Goal: Task Accomplishment & Management: Use online tool/utility

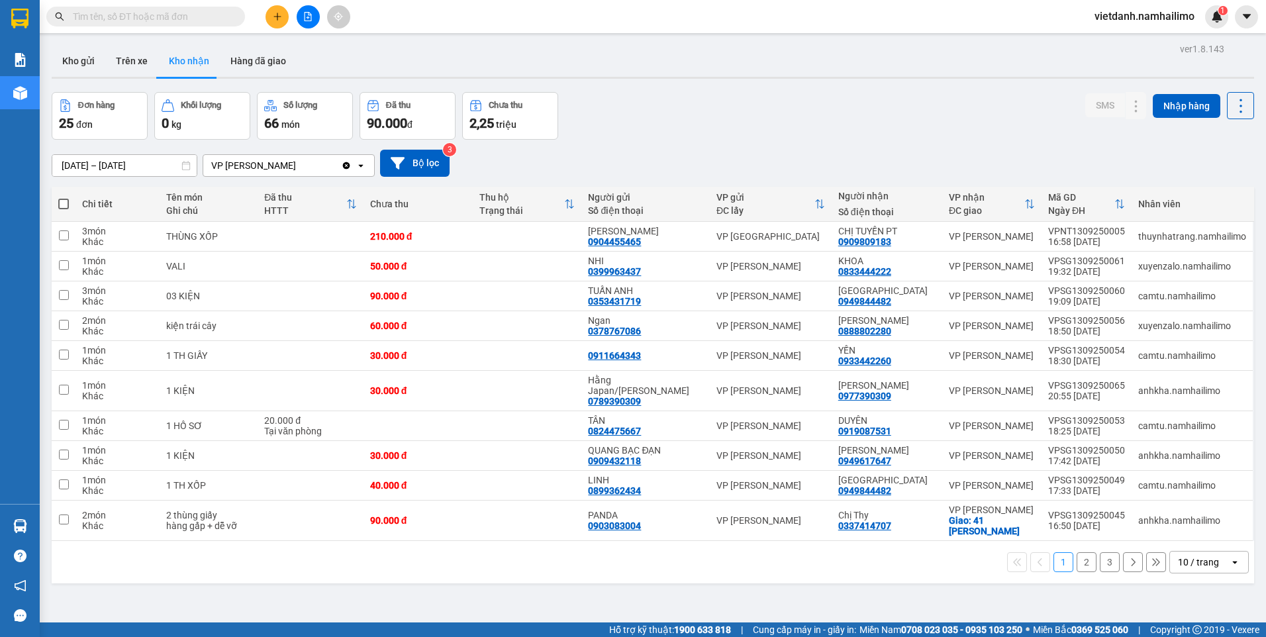
click at [168, 12] on input "text" at bounding box center [151, 16] width 156 height 15
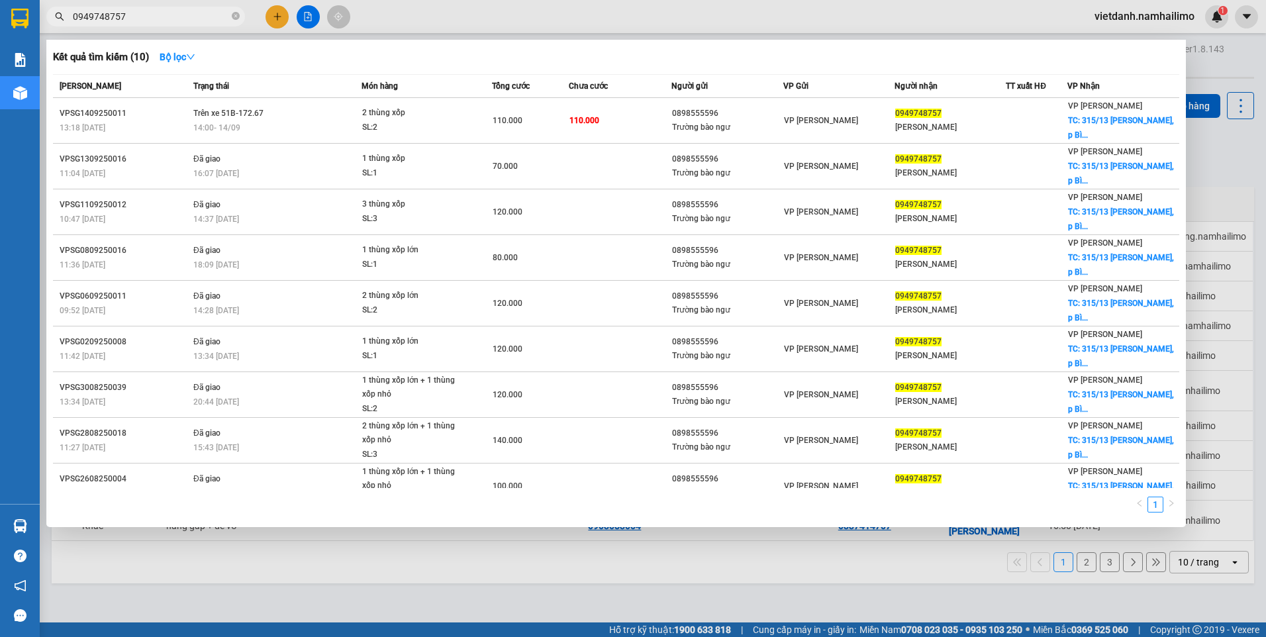
type input "0949748757"
click at [396, 563] on div at bounding box center [633, 318] width 1266 height 637
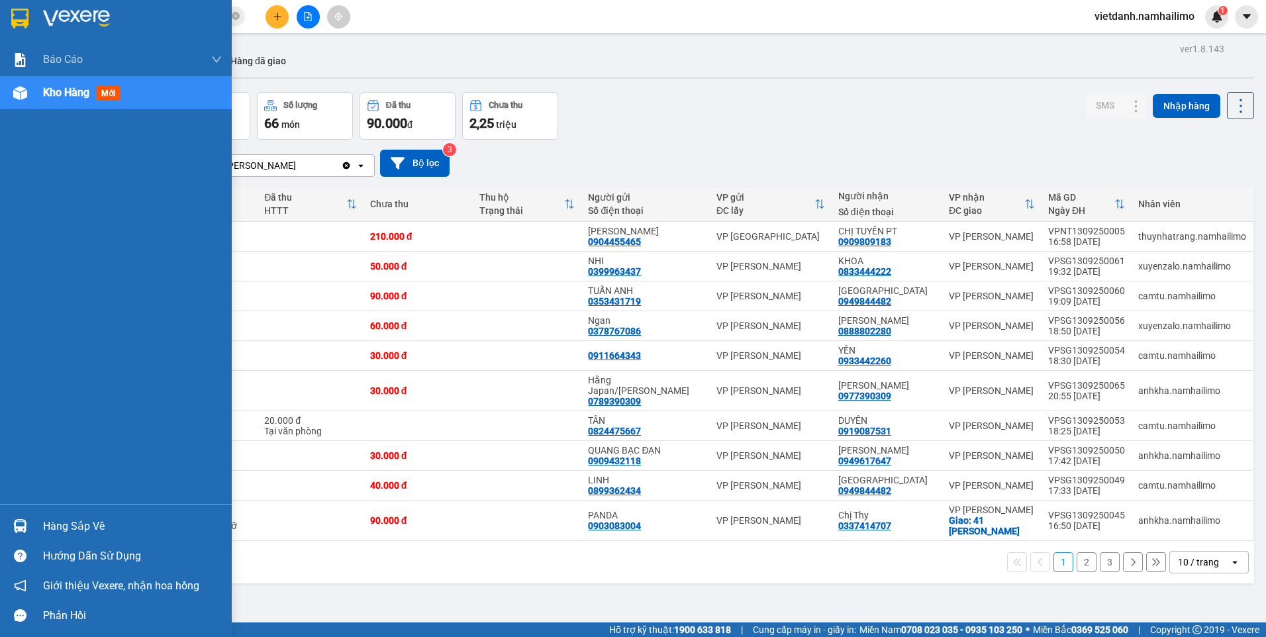
click at [68, 519] on div "Hàng sắp về" at bounding box center [132, 526] width 179 height 20
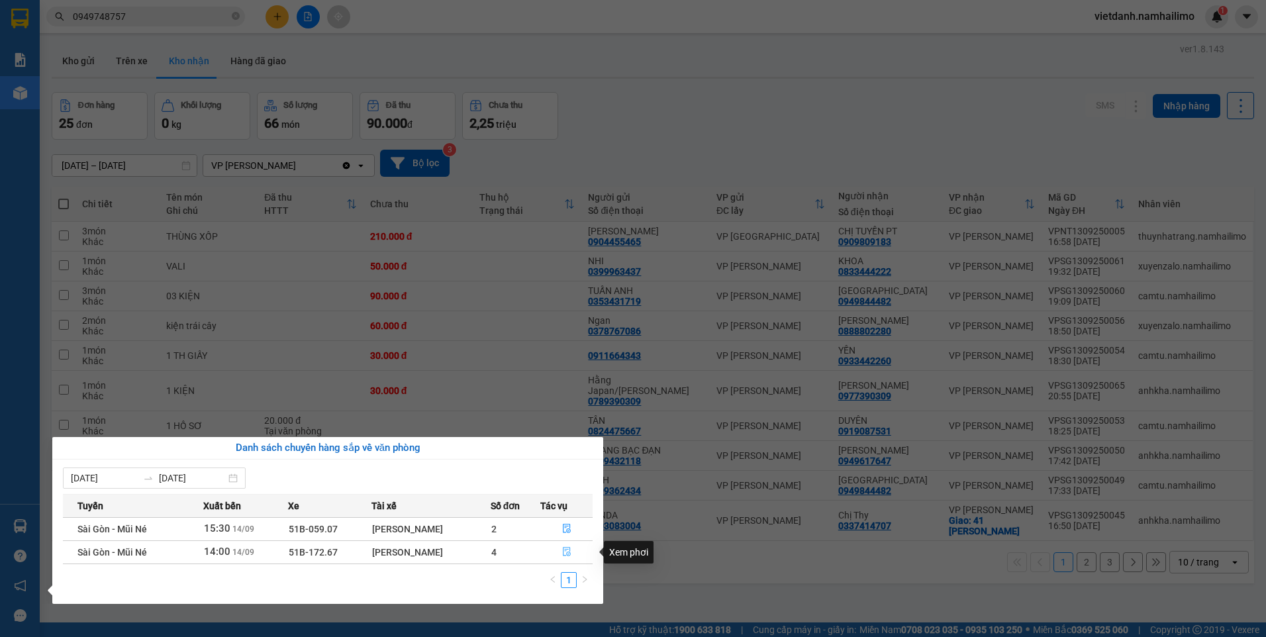
click at [563, 555] on icon "file-done" at bounding box center [567, 551] width 8 height 9
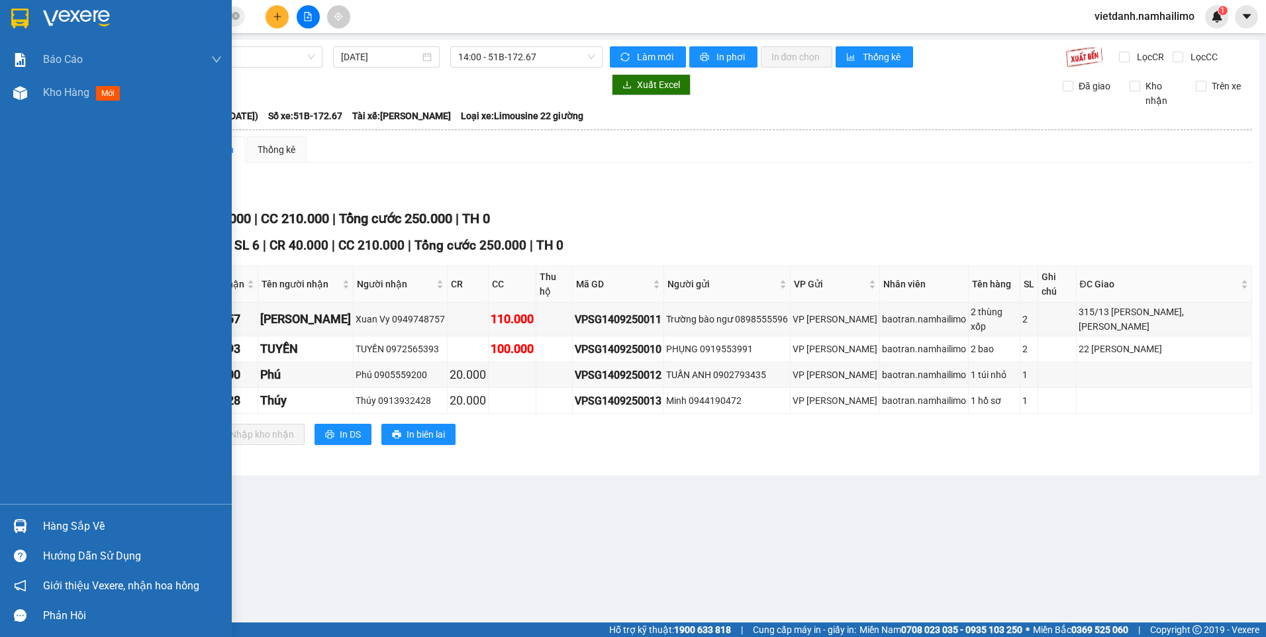
click at [75, 520] on div "Hàng sắp về" at bounding box center [132, 526] width 179 height 20
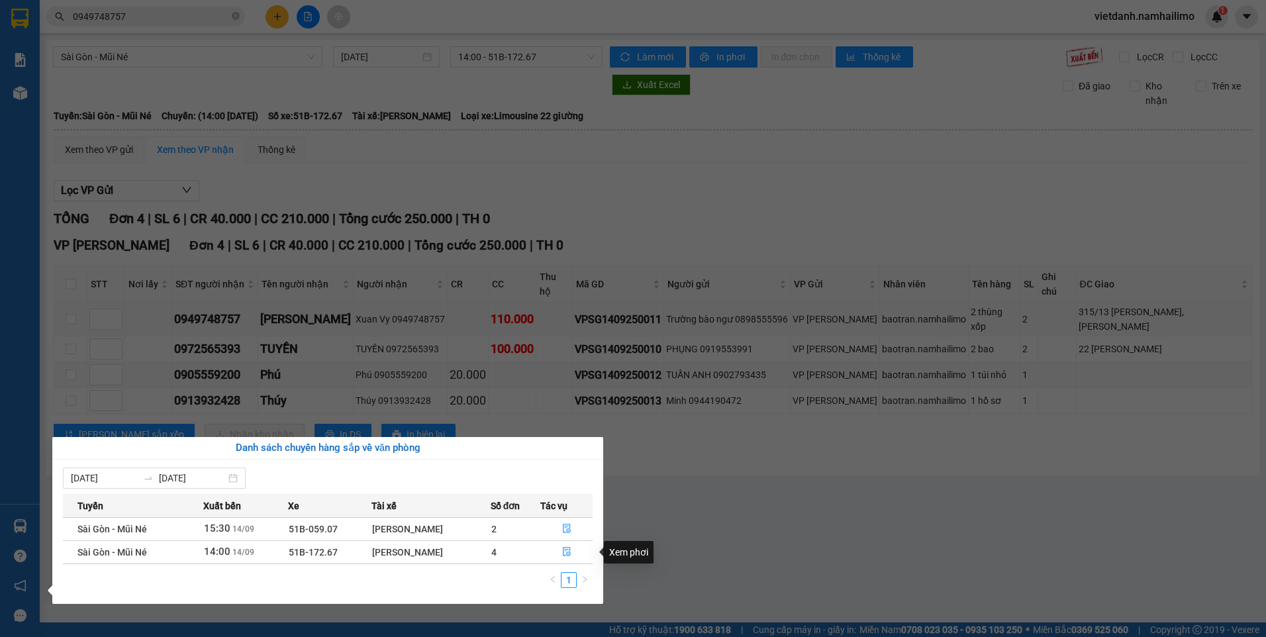
click at [747, 494] on section "Kết quả tìm kiếm ( 10 ) Bộ lọc Mã ĐH Trạng thái Món hàng Tổng cước Chưa cước Ng…" at bounding box center [633, 318] width 1266 height 637
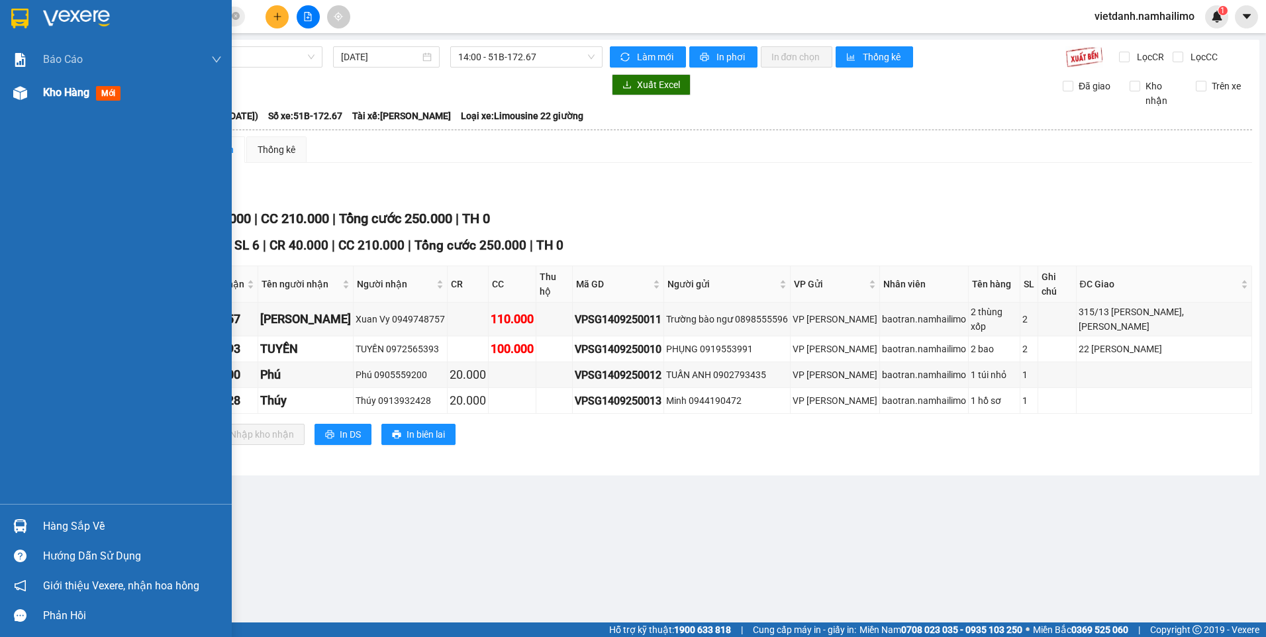
click at [68, 89] on span "Kho hàng" at bounding box center [66, 92] width 46 height 13
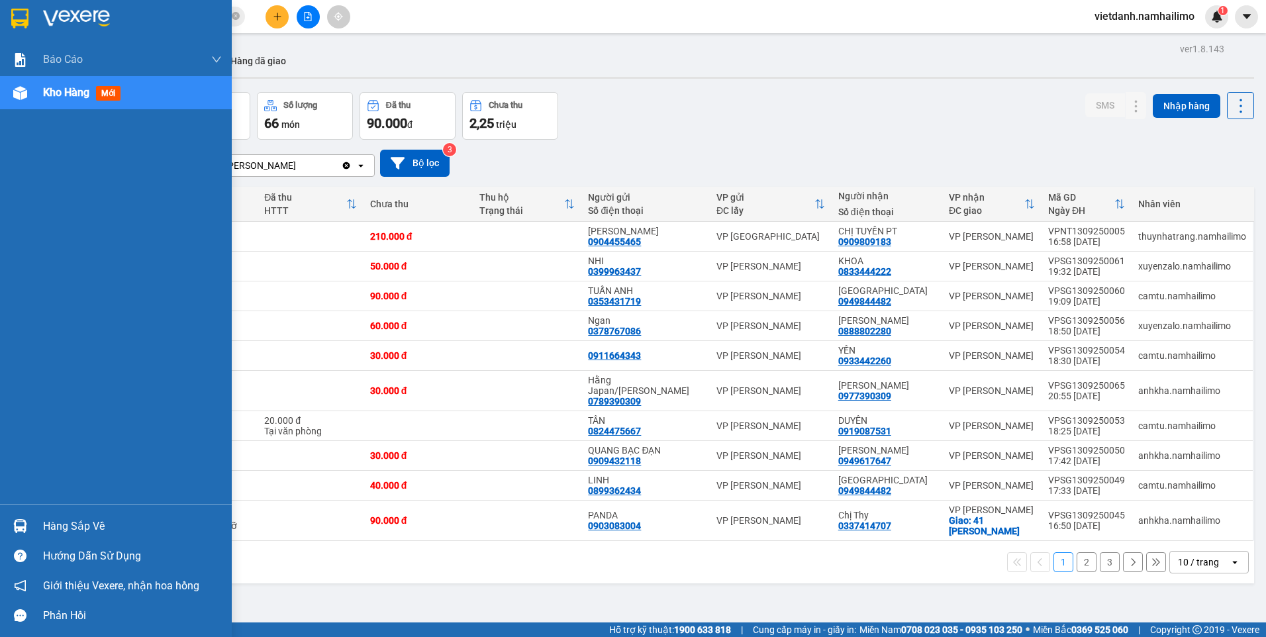
click at [74, 530] on div "Hàng sắp về" at bounding box center [132, 526] width 179 height 20
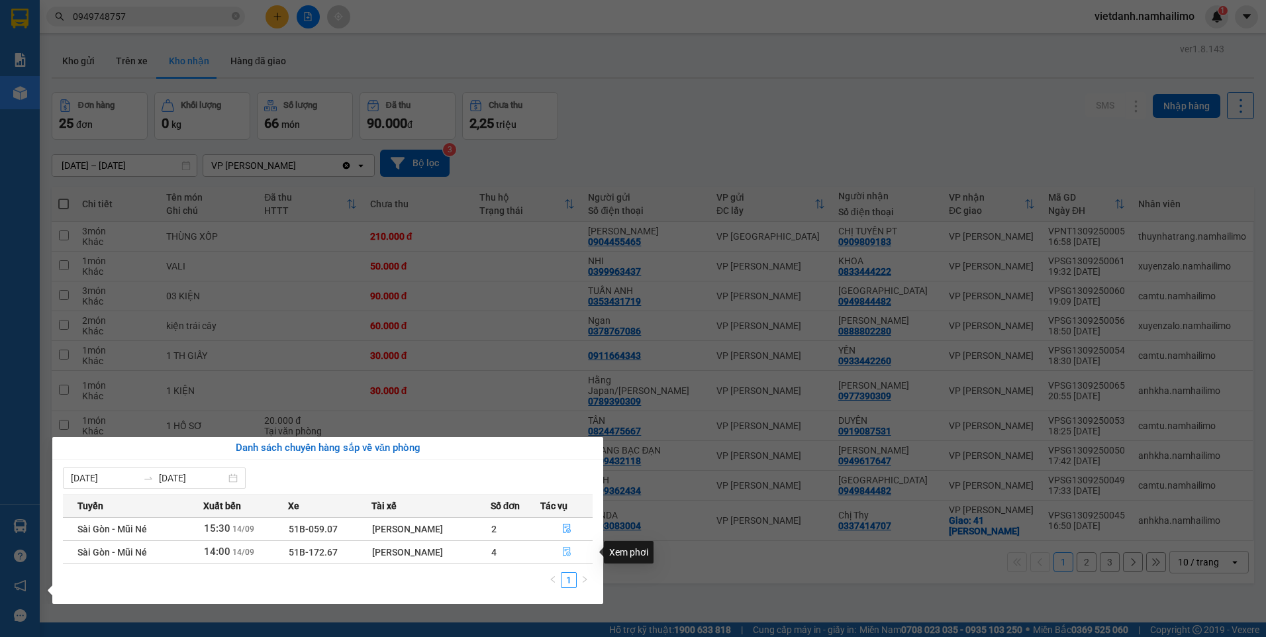
click at [566, 547] on icon "file-done" at bounding box center [567, 551] width 8 height 9
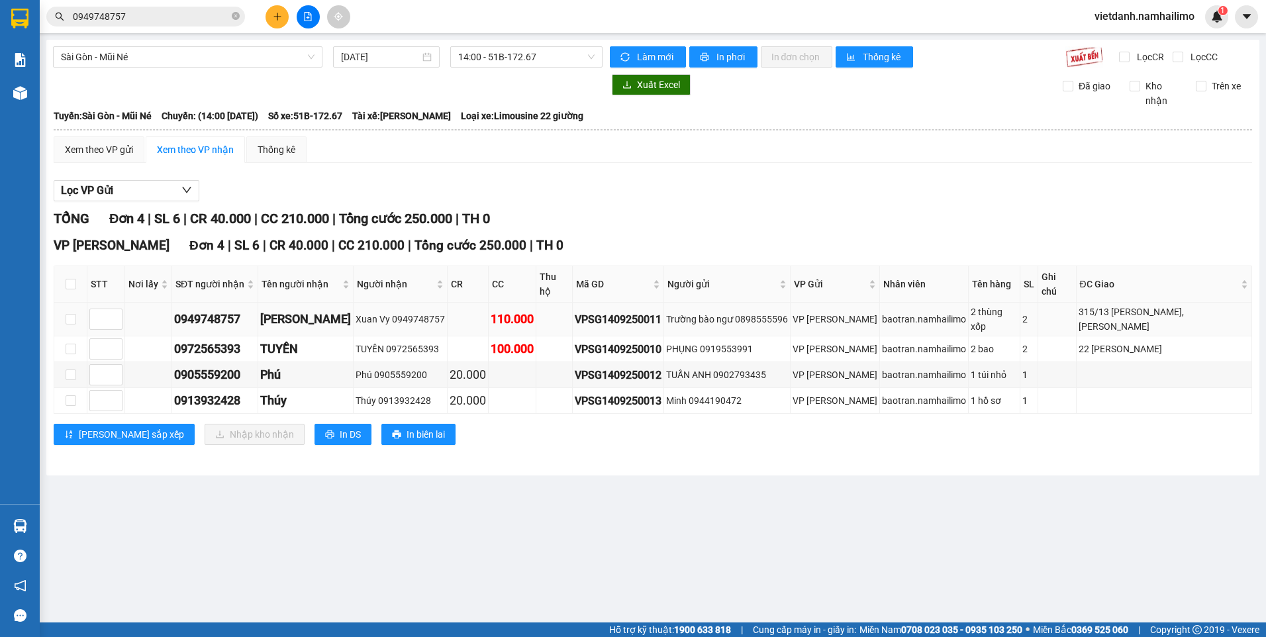
click at [710, 312] on div "Trường bào ngư 0898555596" at bounding box center [727, 319] width 122 height 15
click at [73, 314] on input "checkbox" at bounding box center [71, 319] width 11 height 11
checkbox input "true"
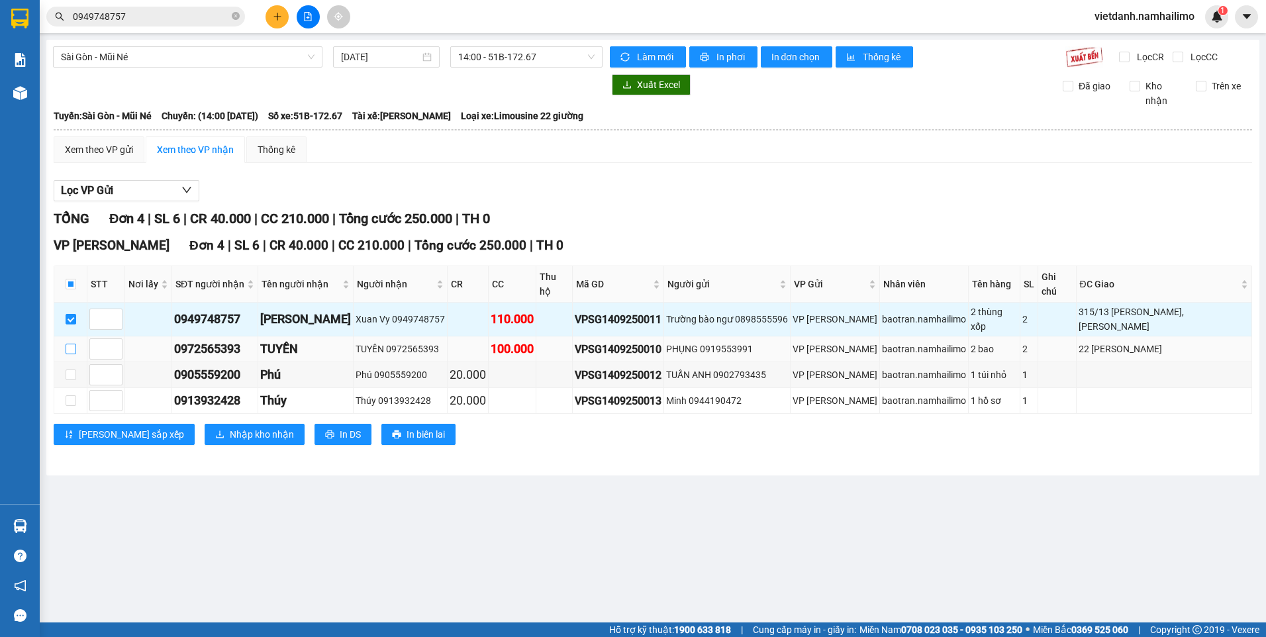
click at [73, 344] on input "checkbox" at bounding box center [71, 349] width 11 height 11
checkbox input "true"
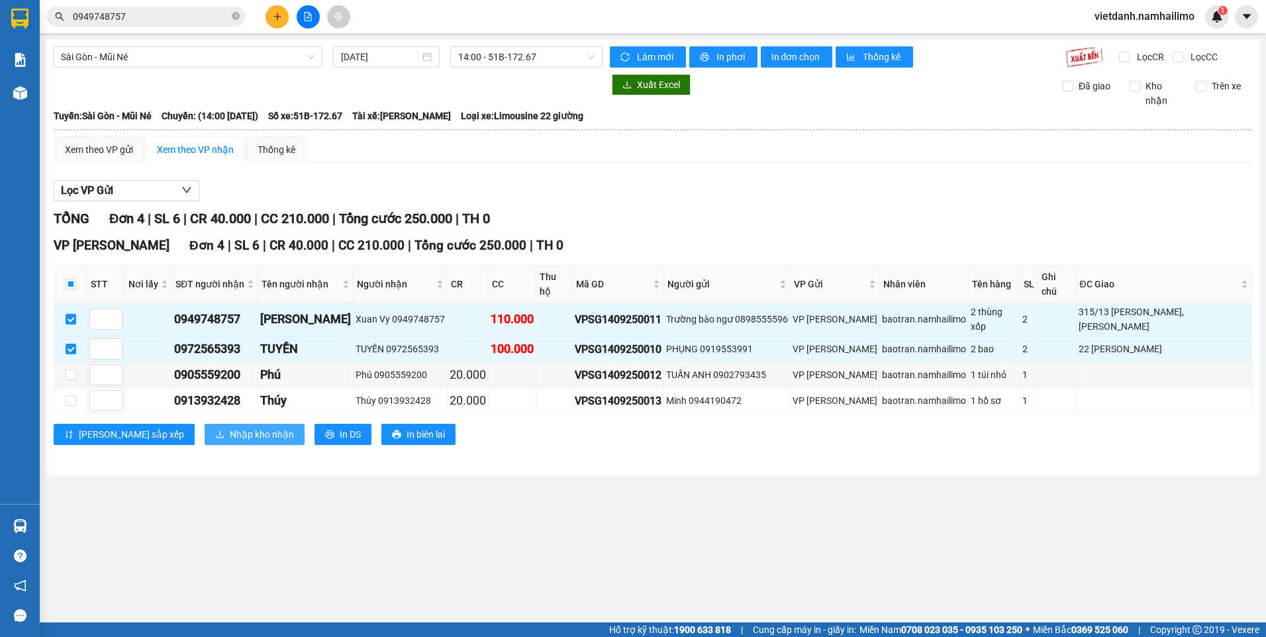
click at [234, 427] on span "Nhập kho nhận" at bounding box center [262, 434] width 64 height 15
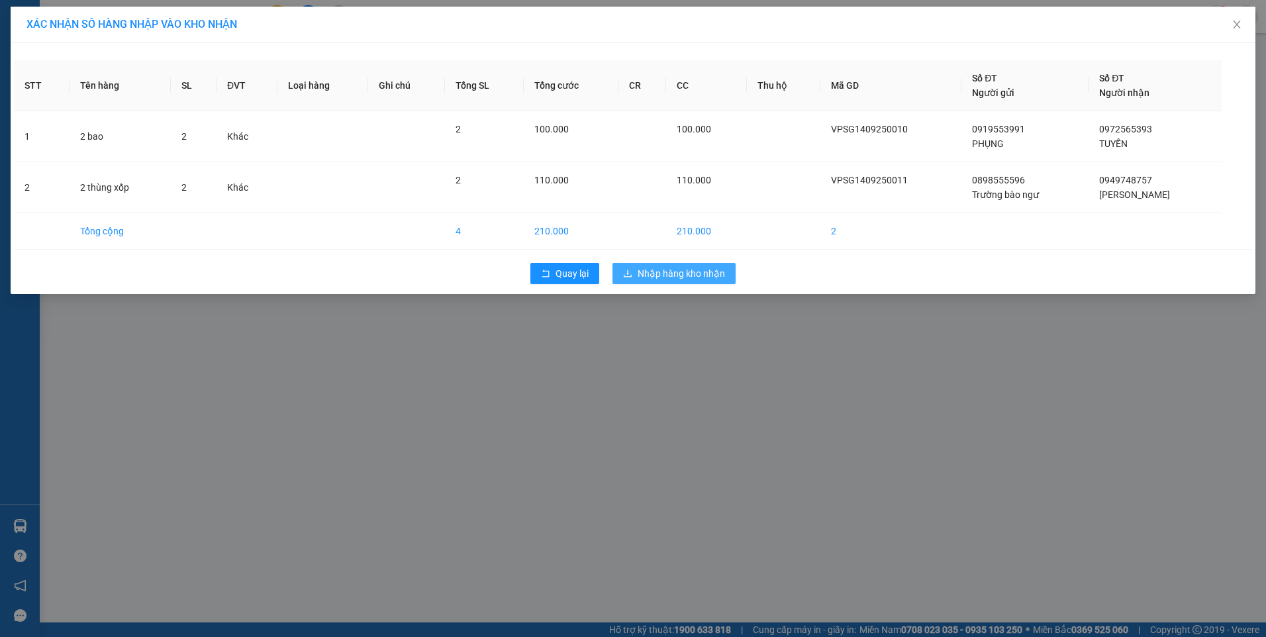
click at [683, 281] on button "Nhập hàng kho nhận" at bounding box center [673, 273] width 123 height 21
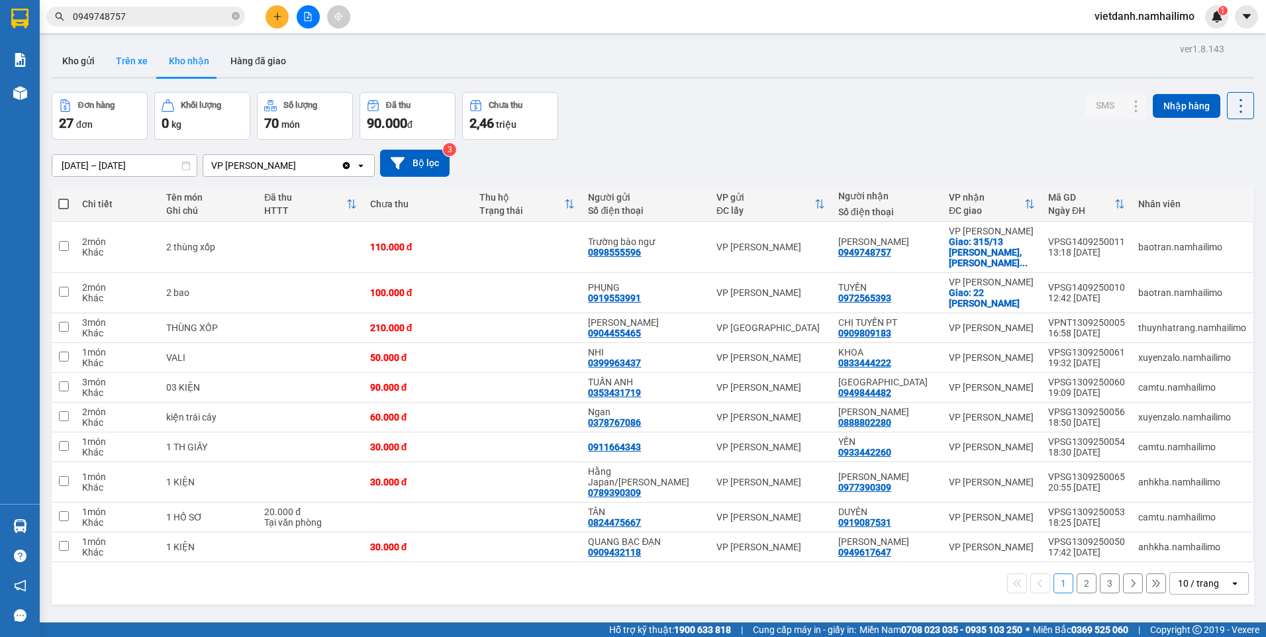
click at [121, 49] on button "Trên xe" at bounding box center [131, 61] width 53 height 32
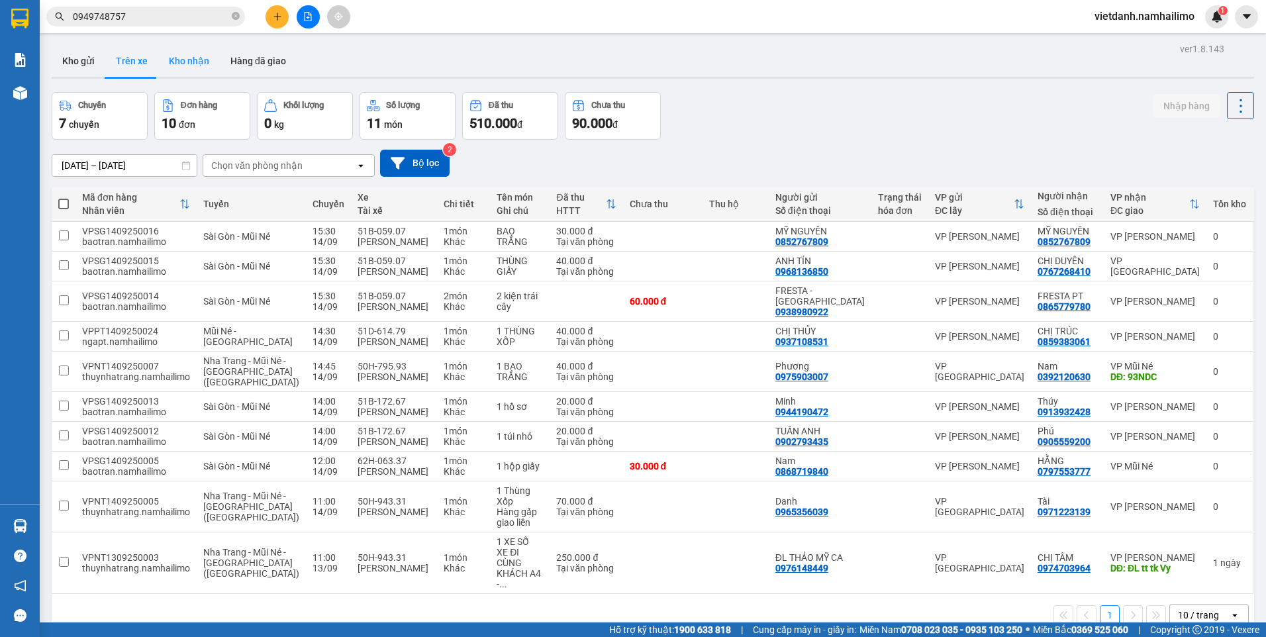
click at [192, 64] on button "Kho nhận" at bounding box center [189, 61] width 62 height 32
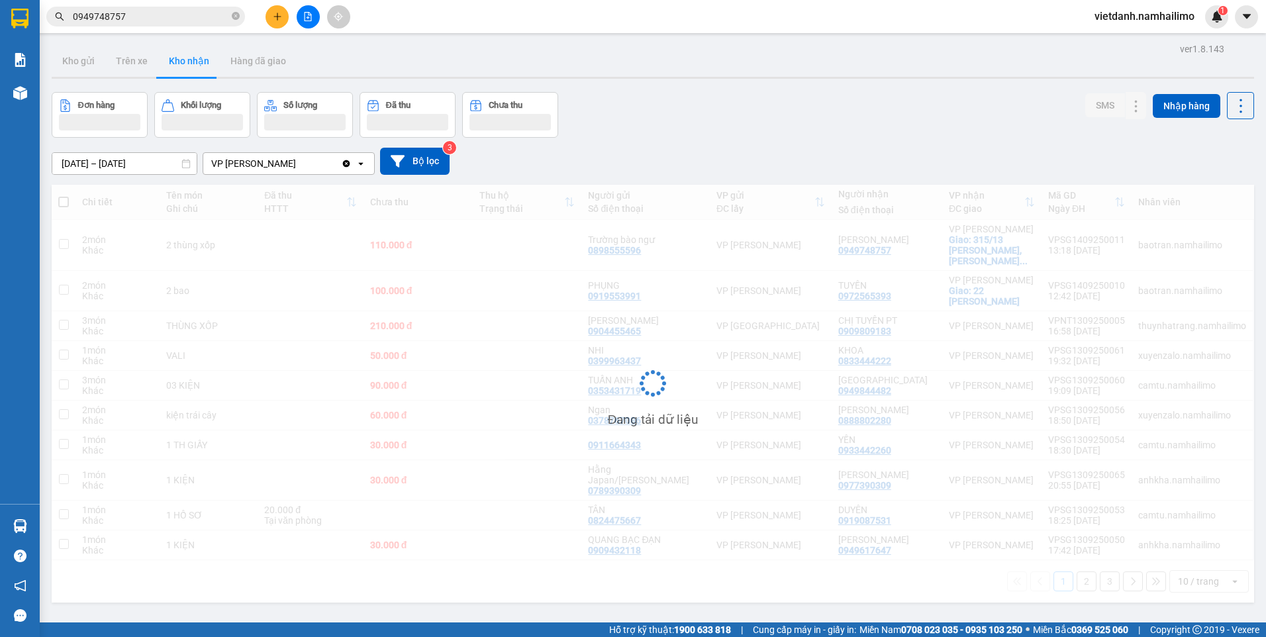
click at [192, 64] on button "Kho nhận" at bounding box center [189, 61] width 62 height 32
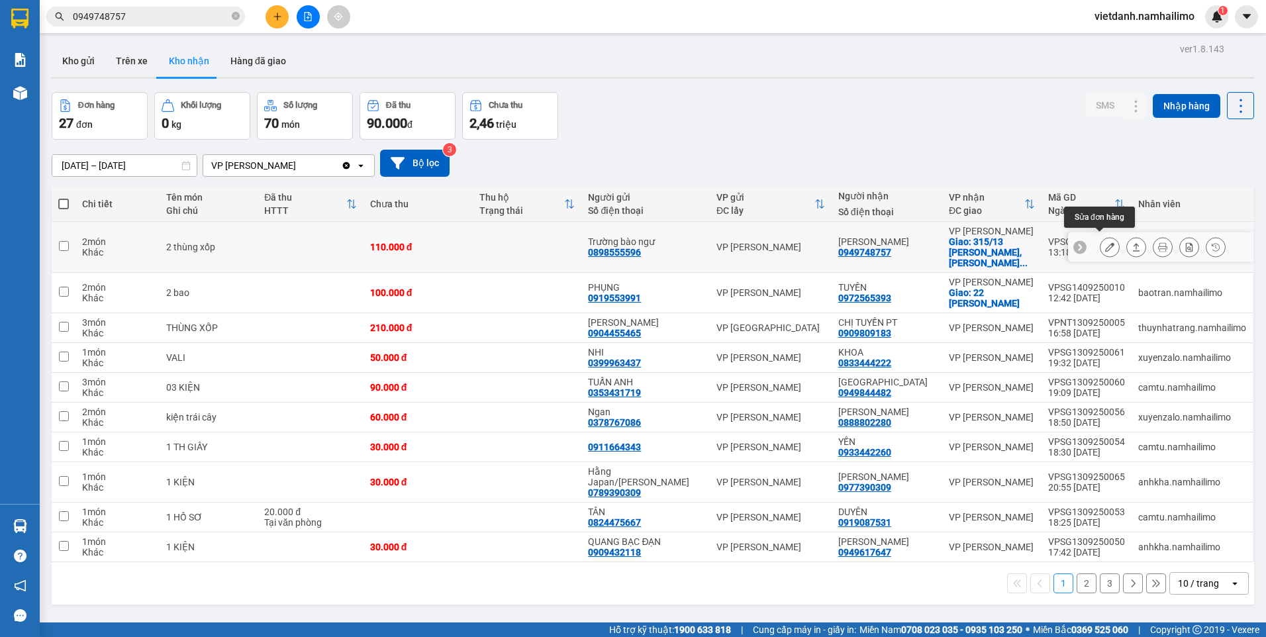
click at [1105, 242] on icon at bounding box center [1109, 246] width 9 height 9
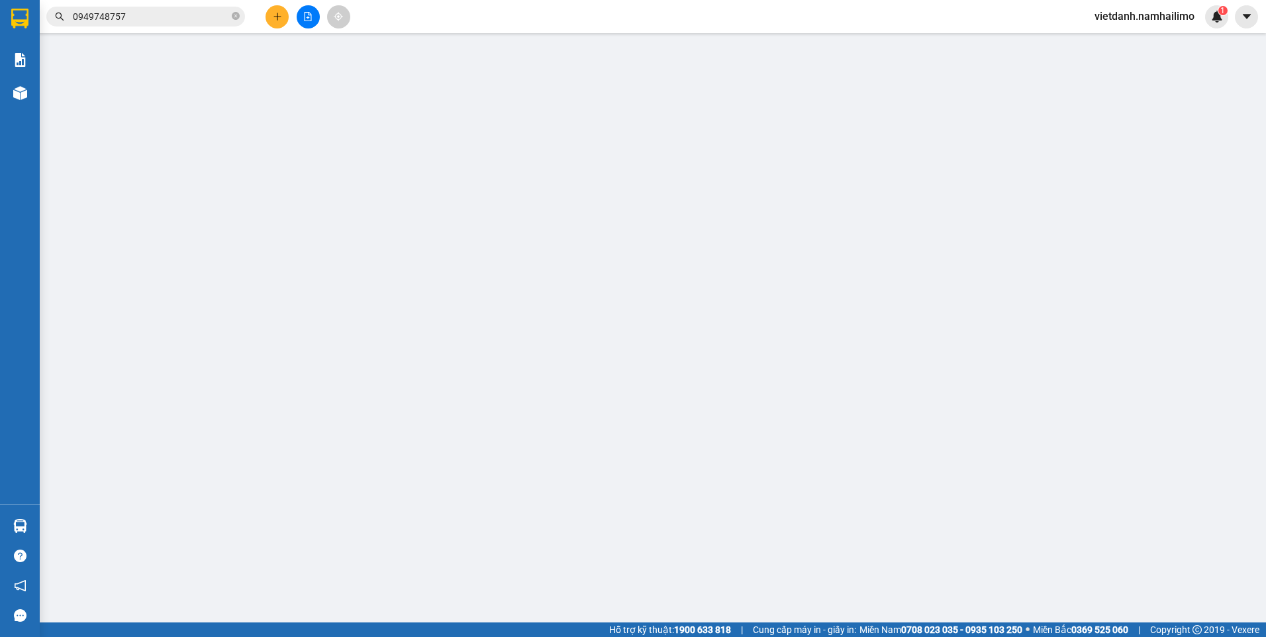
type input "0898555596"
type input "Trường bào ngư"
type input "0949748757"
type input "[PERSON_NAME]"
checkbox input "true"
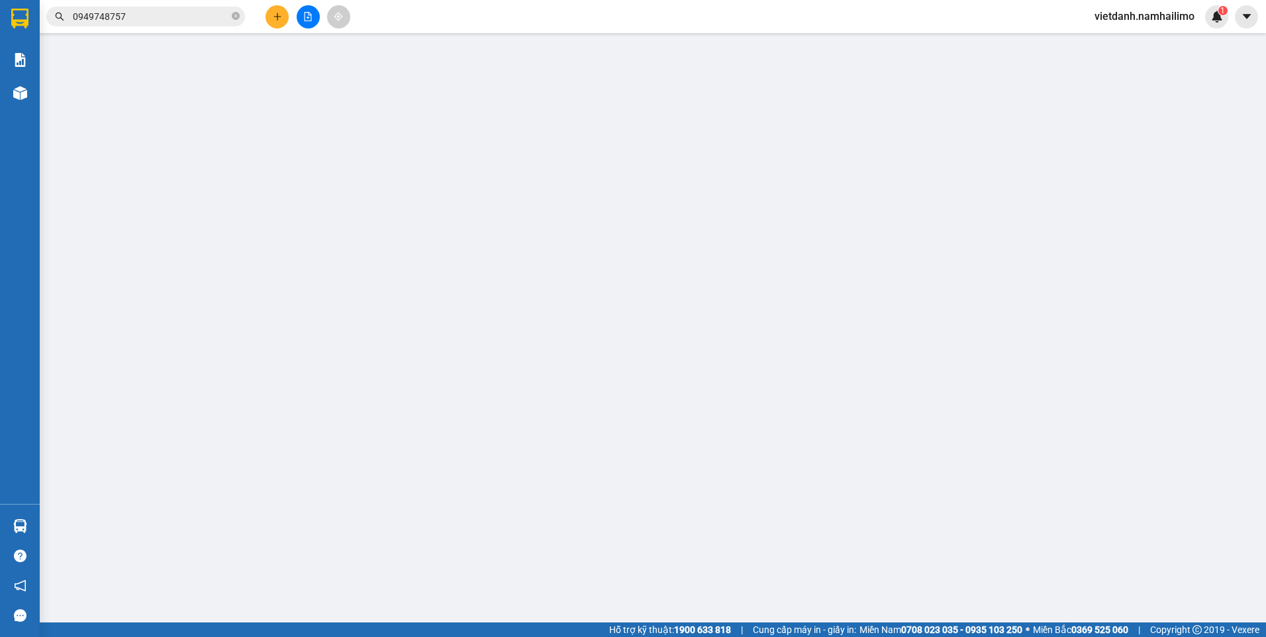
type input "315/13 [PERSON_NAME], [PERSON_NAME]"
type input "20.000"
type input "110.000"
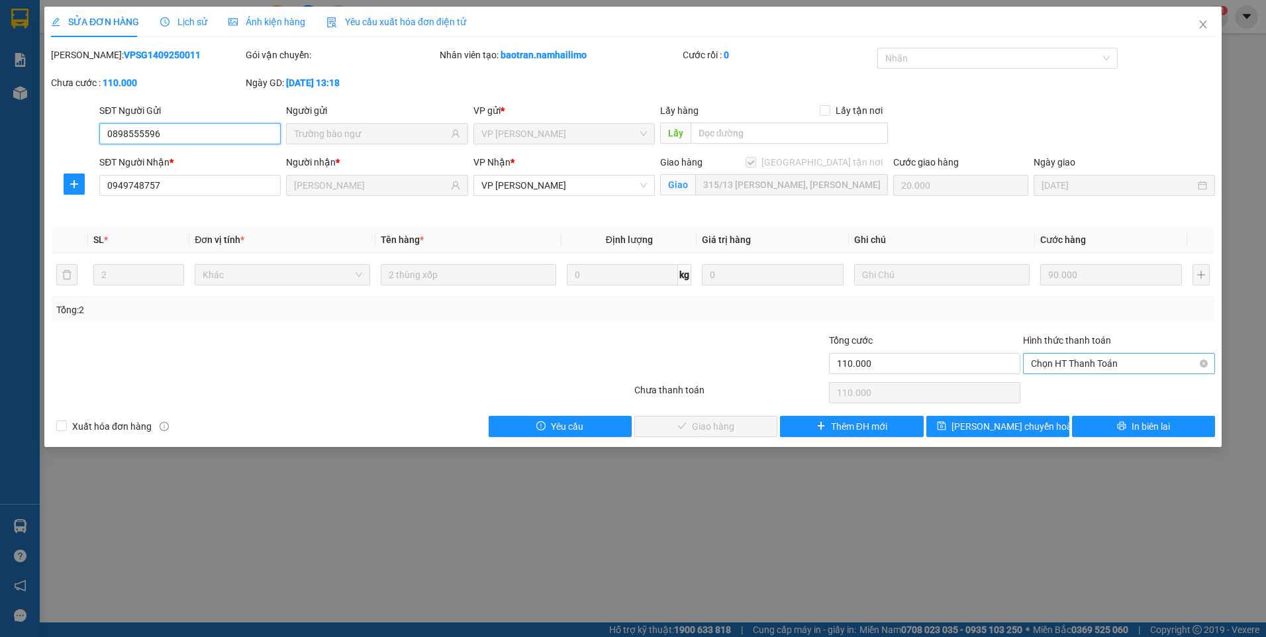
click at [1080, 361] on span "Chọn HT Thanh Toán" at bounding box center [1119, 363] width 176 height 20
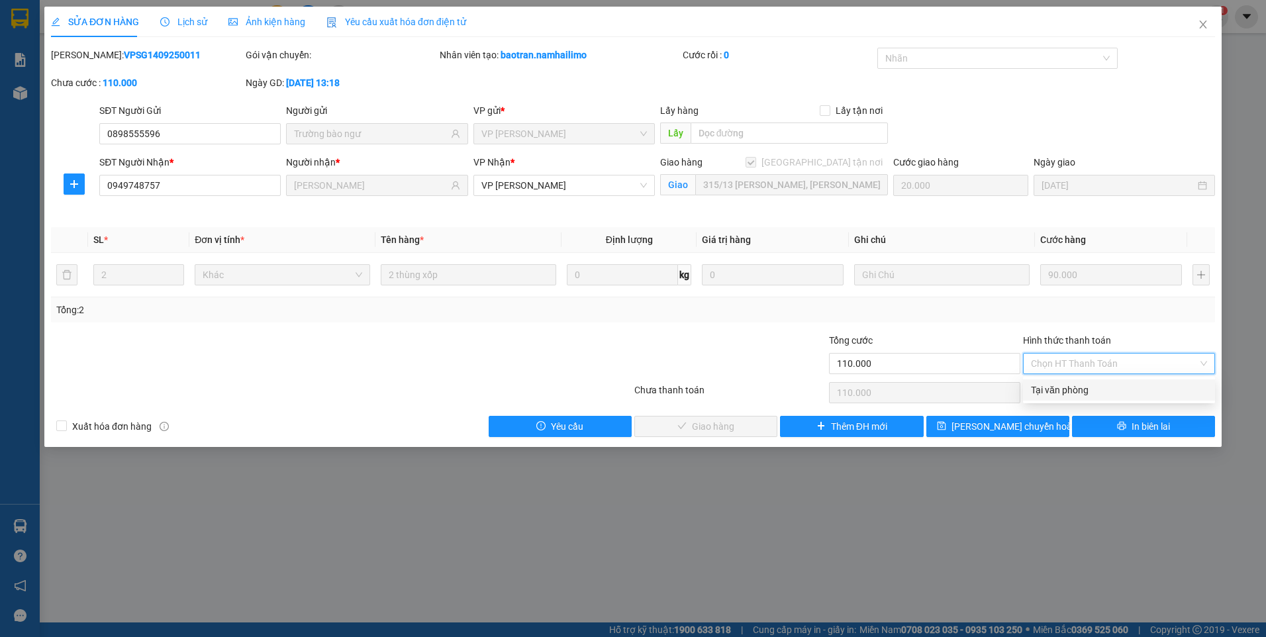
click at [1083, 391] on div "Tại văn phòng" at bounding box center [1119, 390] width 176 height 15
type input "0"
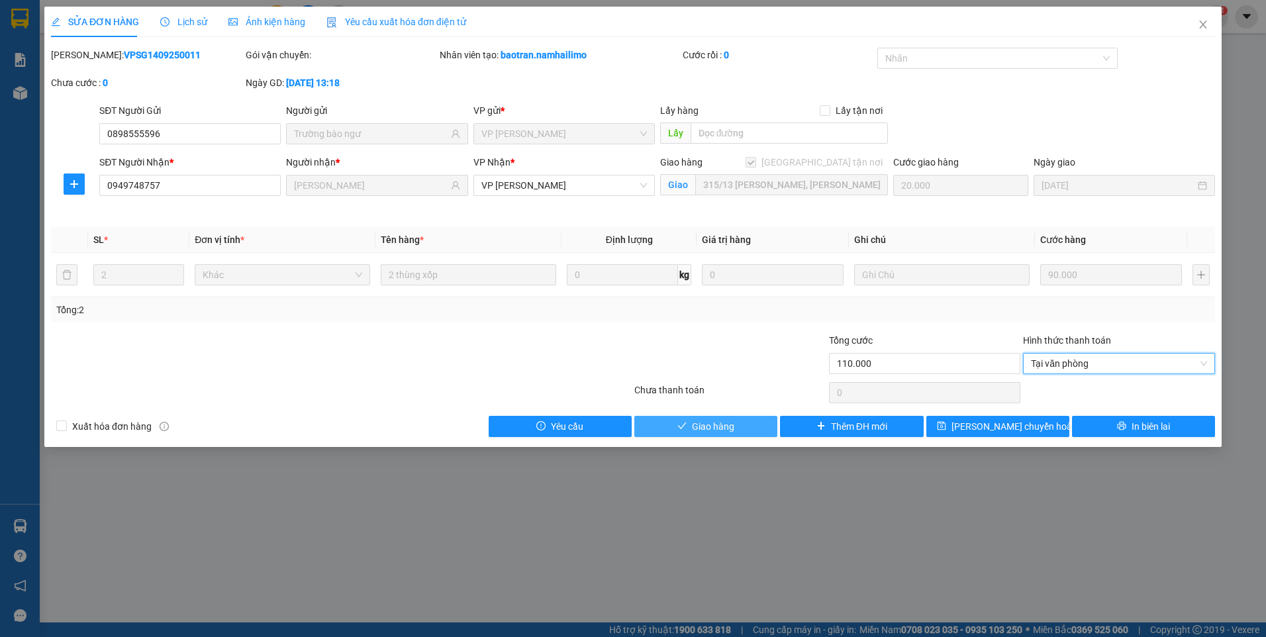
click at [720, 419] on span "Giao hàng" at bounding box center [713, 426] width 42 height 15
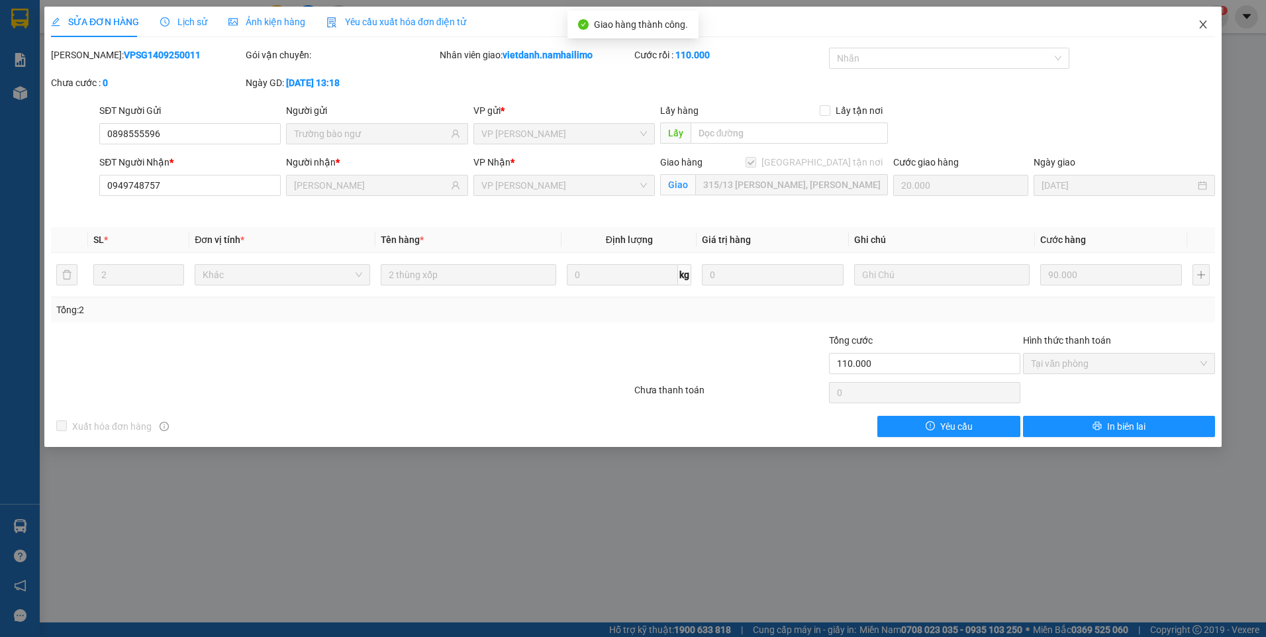
click at [1207, 21] on icon "close" at bounding box center [1202, 24] width 11 height 11
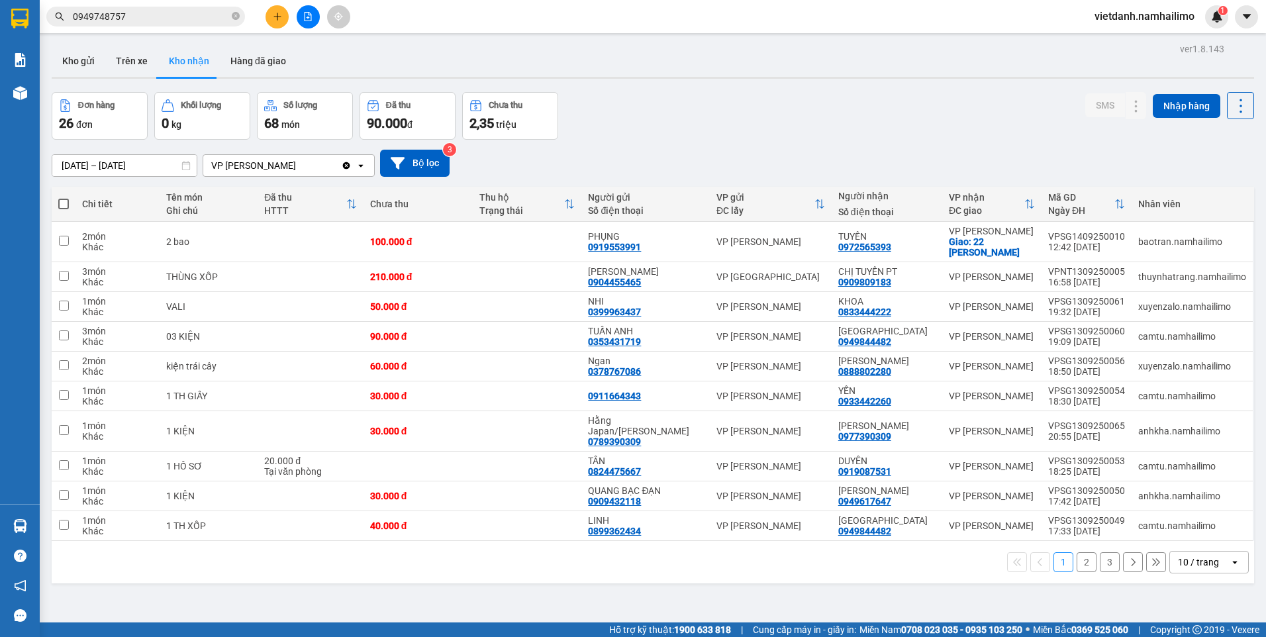
click at [1076, 561] on button "2" at bounding box center [1086, 562] width 20 height 20
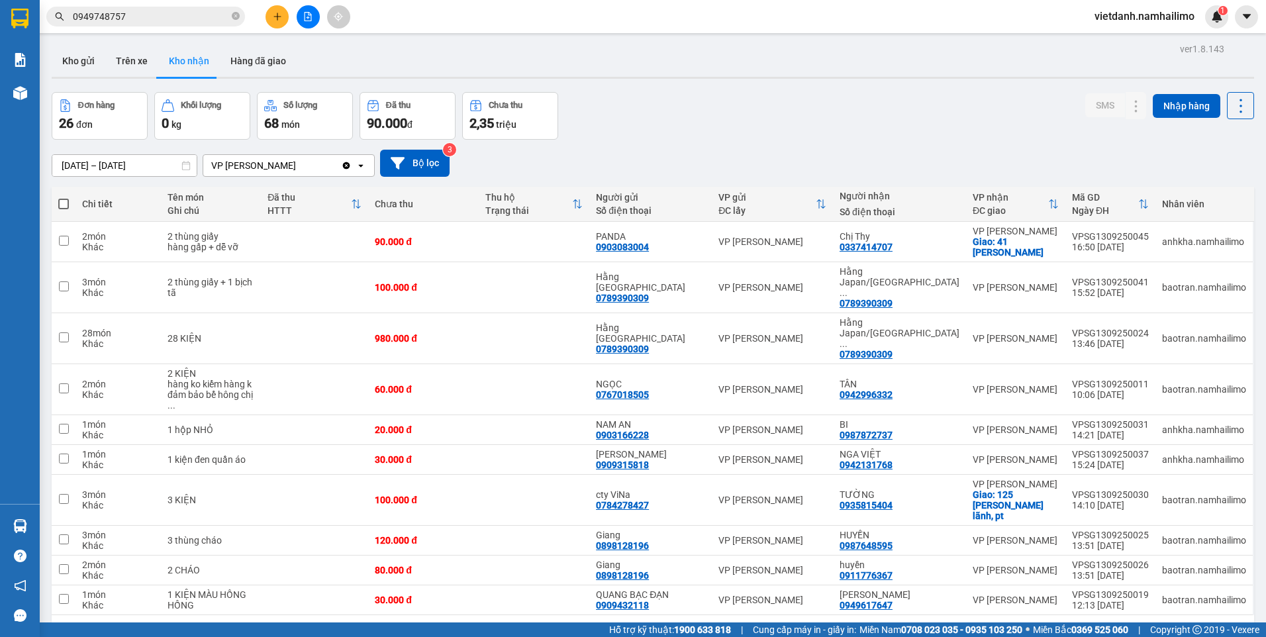
click at [1100, 626] on button "3" at bounding box center [1110, 636] width 20 height 20
